Goal: Find specific page/section: Find specific page/section

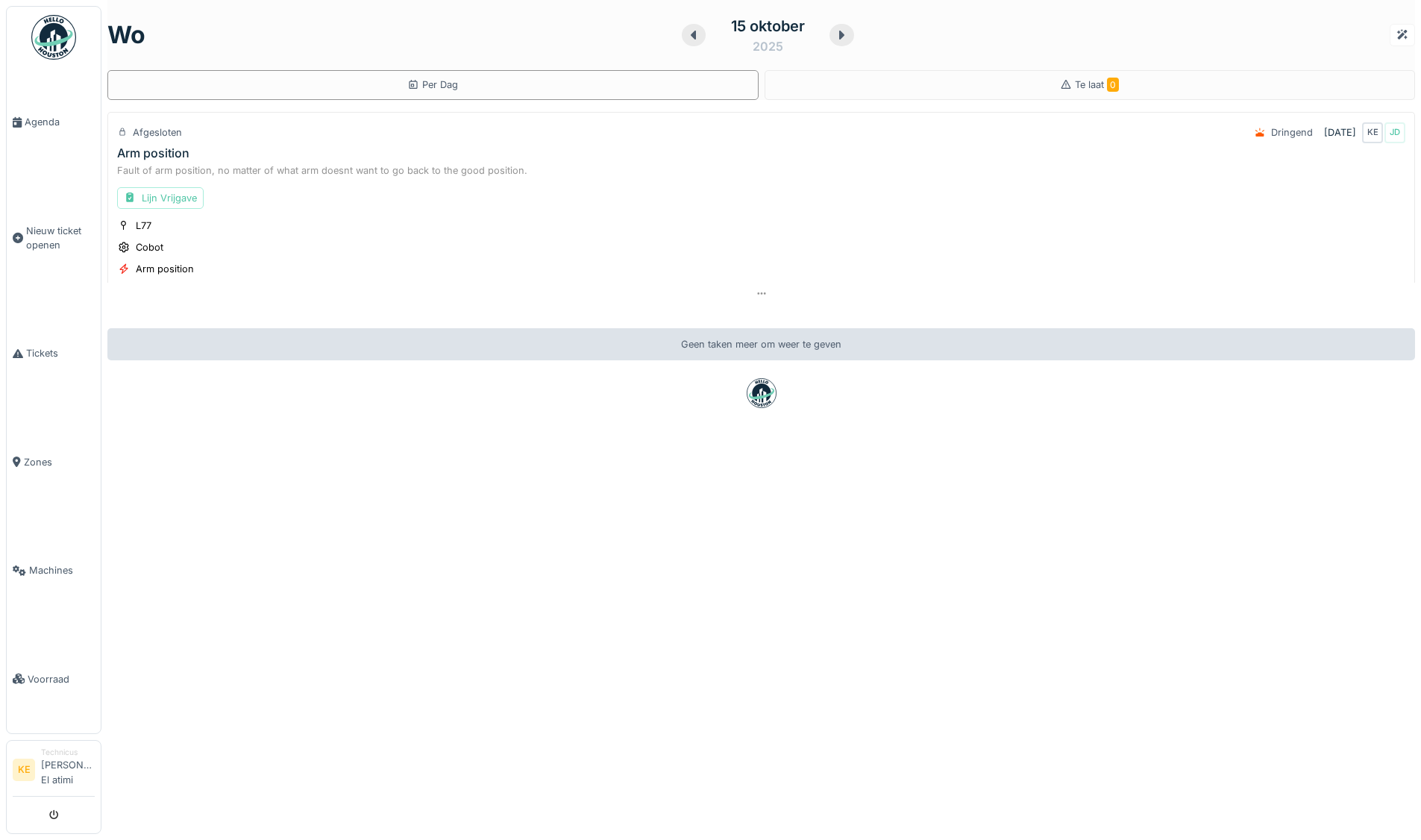
click at [65, 30] on img at bounding box center [54, 37] width 45 height 45
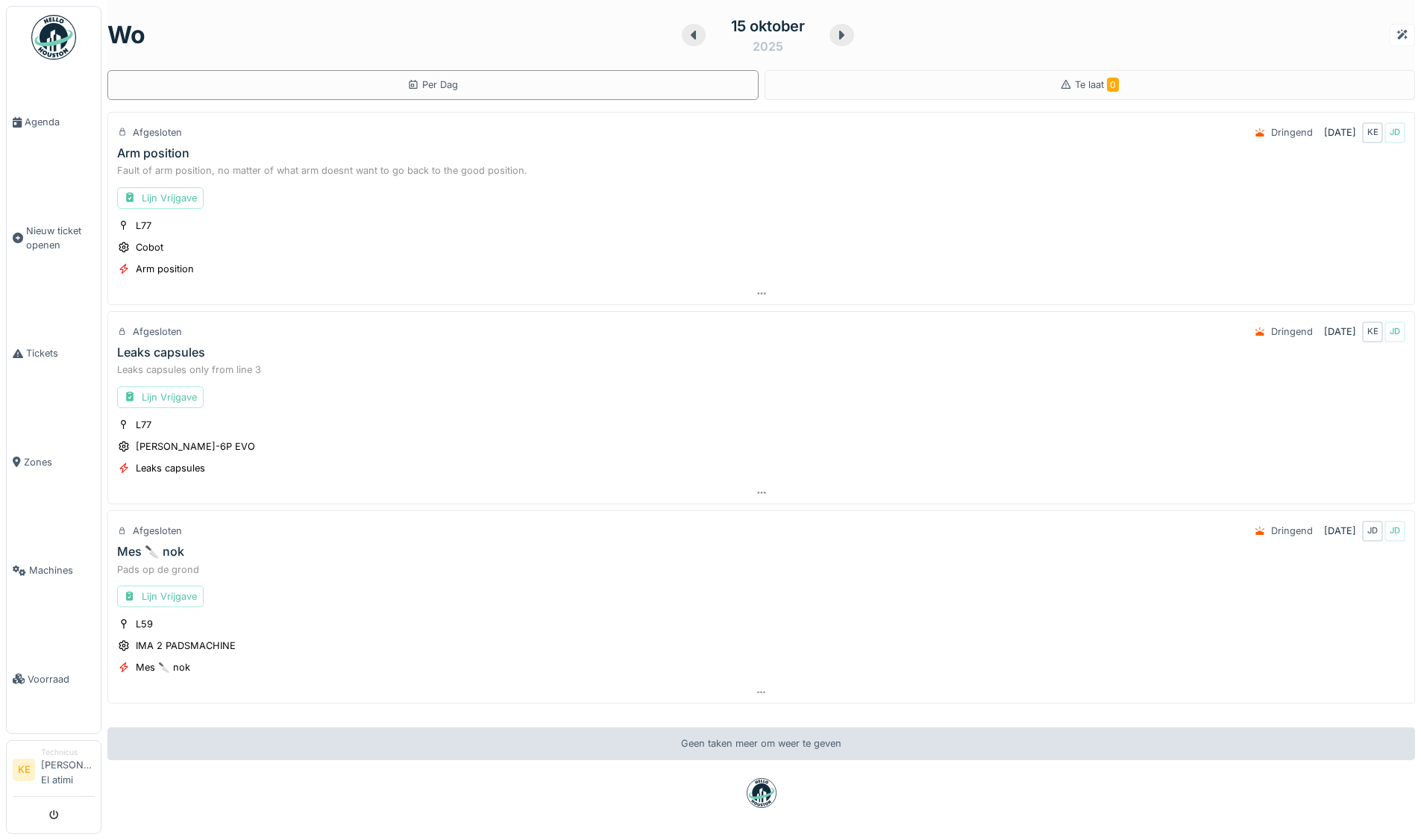
click at [50, 34] on img at bounding box center [54, 37] width 45 height 45
